Goal: Information Seeking & Learning: Learn about a topic

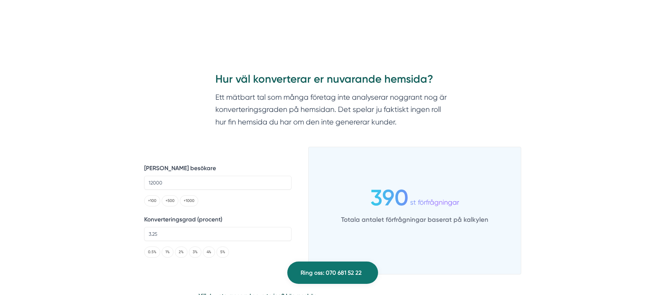
scroll to position [1448, 0]
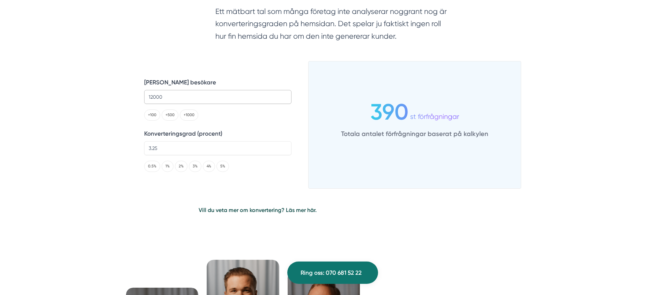
click at [153, 99] on input "12000" at bounding box center [217, 97] width 147 height 14
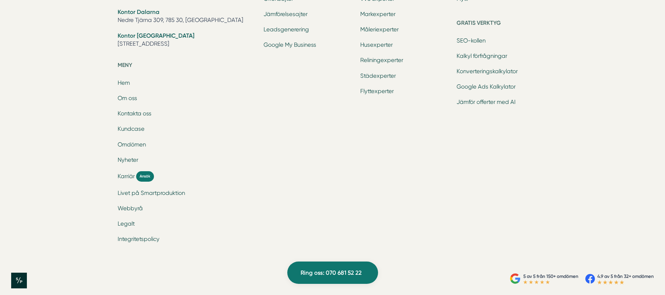
scroll to position [2650, 0]
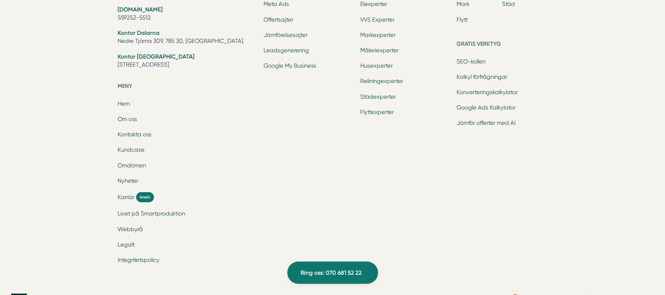
scroll to position [2484, 0]
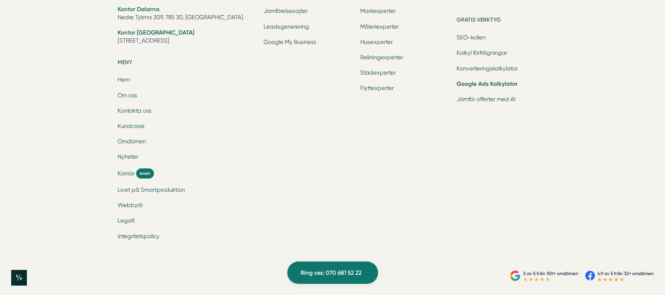
scroll to position [2258, 0]
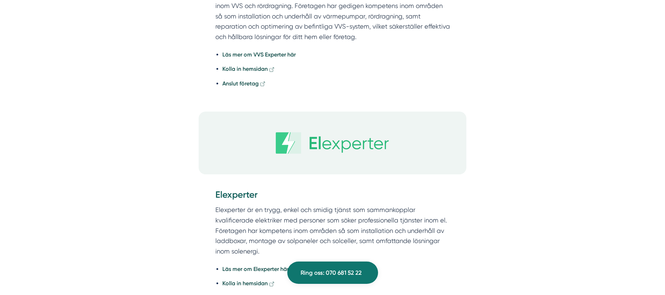
scroll to position [2540, 0]
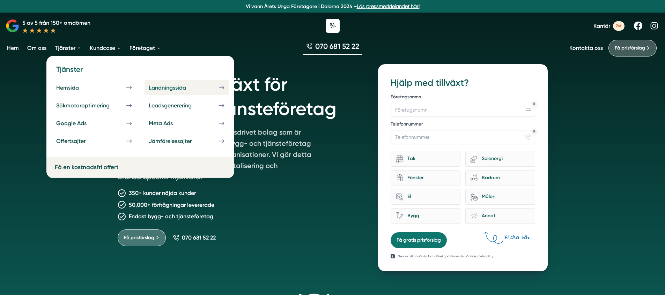
click at [161, 88] on div "Landningssida" at bounding box center [176, 87] width 54 height 7
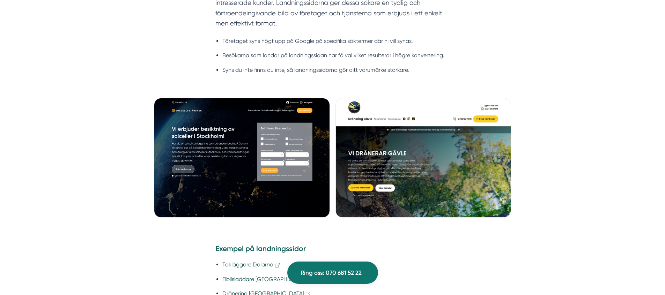
scroll to position [306, 0]
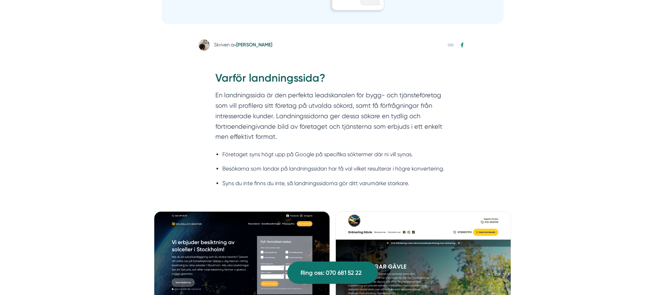
click at [234, 165] on li "Besökarna som landar på landningssidan har få val vilket resulterar i högre kon…" at bounding box center [336, 168] width 228 height 9
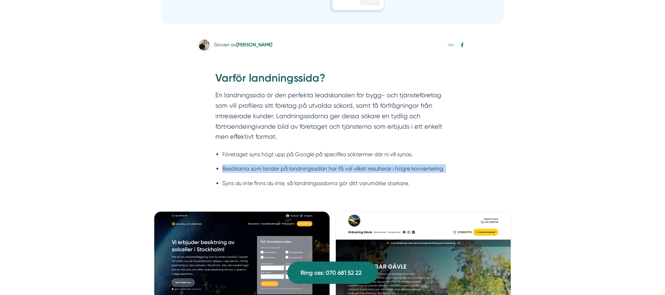
click at [234, 165] on li "Besökarna som landar på landningssidan har få val vilket resulterar i högre kon…" at bounding box center [336, 168] width 228 height 9
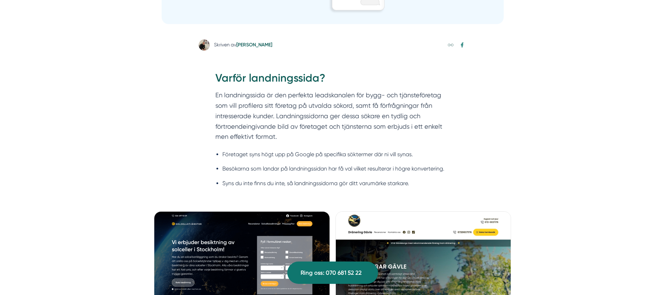
click at [245, 154] on li "Företaget syns högt upp på Google på specifika söktermer där ni vill synas." at bounding box center [336, 154] width 228 height 9
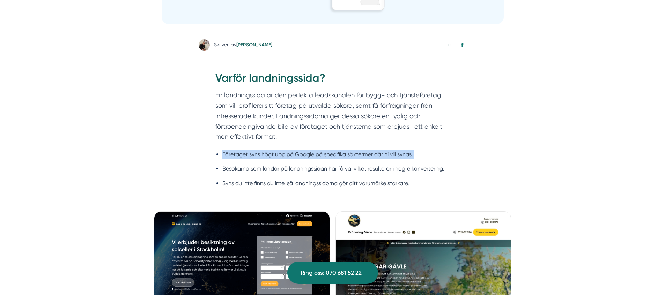
click at [245, 154] on li "Företaget syns högt upp på Google på specifika söktermer där ni vill synas." at bounding box center [336, 154] width 228 height 9
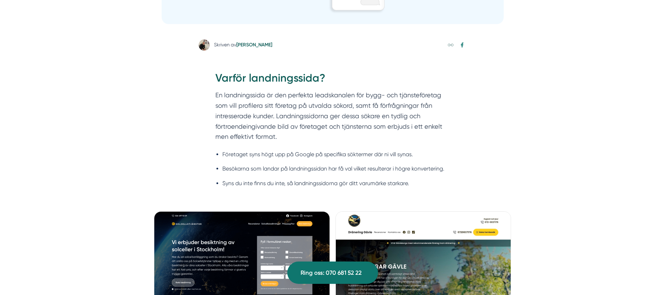
click at [240, 176] on ul "Företaget syns högt upp på Google på specifika söktermer där ni vill synas. Bes…" at bounding box center [332, 171] width 235 height 51
click at [240, 186] on li "Syns du inte finns du inte, så landningssidorna gör ditt varumärke starkare." at bounding box center [336, 183] width 228 height 9
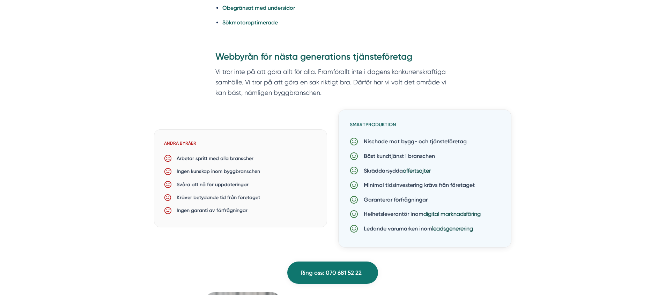
scroll to position [1353, 0]
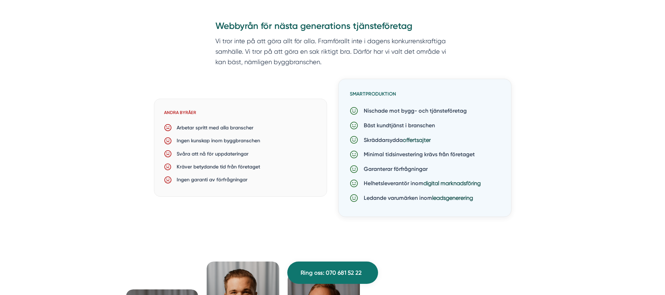
click at [205, 131] on p "Arbetar spritt med alla branscher" at bounding box center [213, 128] width 82 height 8
click at [372, 137] on p "Skräddarsydda offertsajter" at bounding box center [394, 140] width 73 height 9
click at [373, 129] on p "Bäst kundtjänst i branschen" at bounding box center [396, 125] width 77 height 9
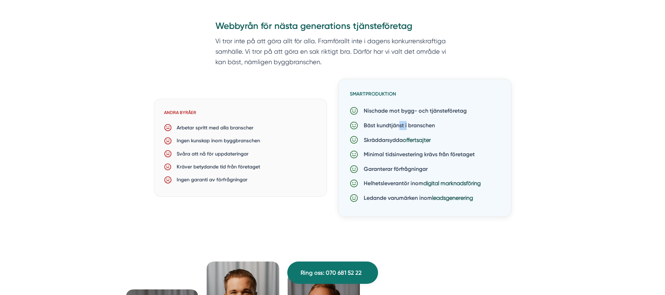
click at [373, 129] on p "Bäst kundtjänst i branschen" at bounding box center [396, 125] width 77 height 9
click at [370, 137] on p "Skräddarsydda offertsajter" at bounding box center [394, 140] width 73 height 9
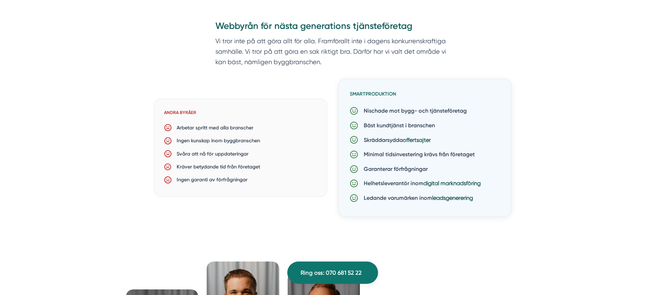
click at [367, 154] on p "Minimal tidsinvestering krävs från företaget" at bounding box center [416, 154] width 117 height 9
click at [375, 136] on p "Skräddarsydda offertsajter" at bounding box center [394, 140] width 73 height 9
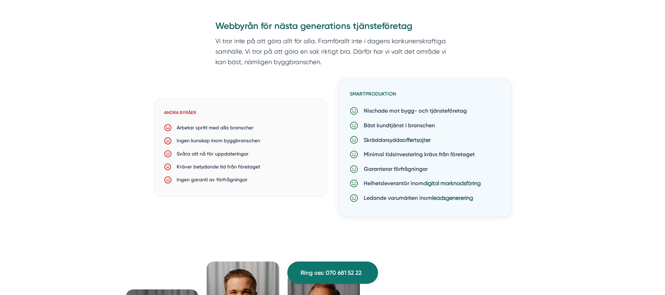
click at [372, 162] on div "Garanterar förfrågningar" at bounding box center [425, 169] width 150 height 15
click at [375, 183] on p "Helhetsleverantör inom digital marknadsföring" at bounding box center [419, 183] width 123 height 9
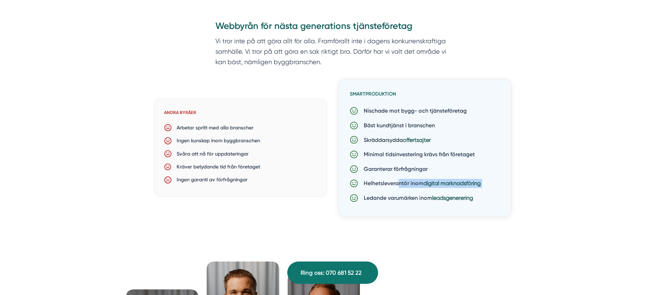
click at [375, 183] on p "Helhetsleverantör inom digital marknadsföring" at bounding box center [419, 183] width 123 height 9
click at [374, 203] on div "Ledande varumärken inom leadsgenerering" at bounding box center [425, 198] width 150 height 15
click at [374, 202] on p "Ledande varumärken inom leadsgenerering" at bounding box center [415, 198] width 115 height 9
